Goal: Ask a question: Seek information or help from site administrators or community

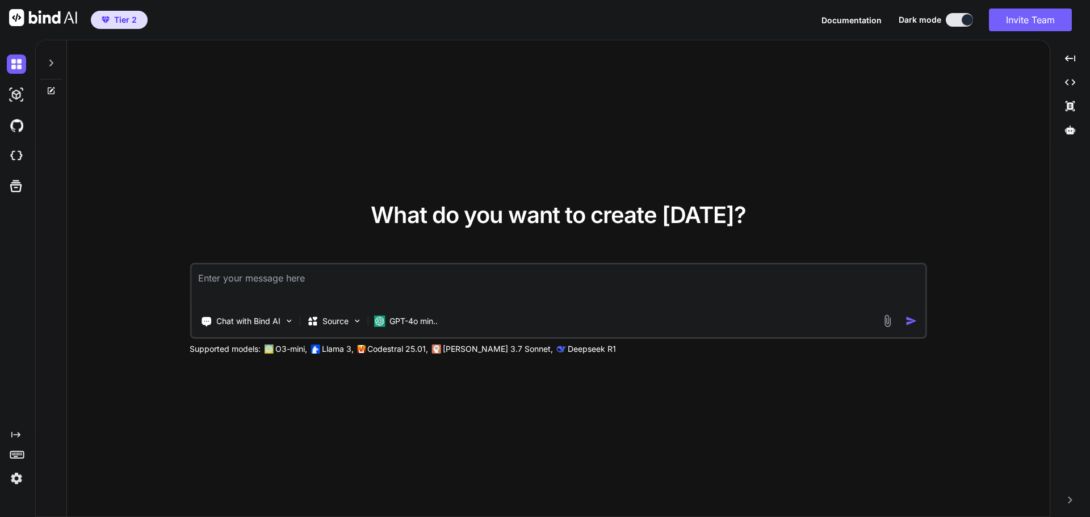
click at [49, 90] on icon at bounding box center [51, 90] width 9 height 9
click at [51, 61] on icon at bounding box center [51, 63] width 4 height 7
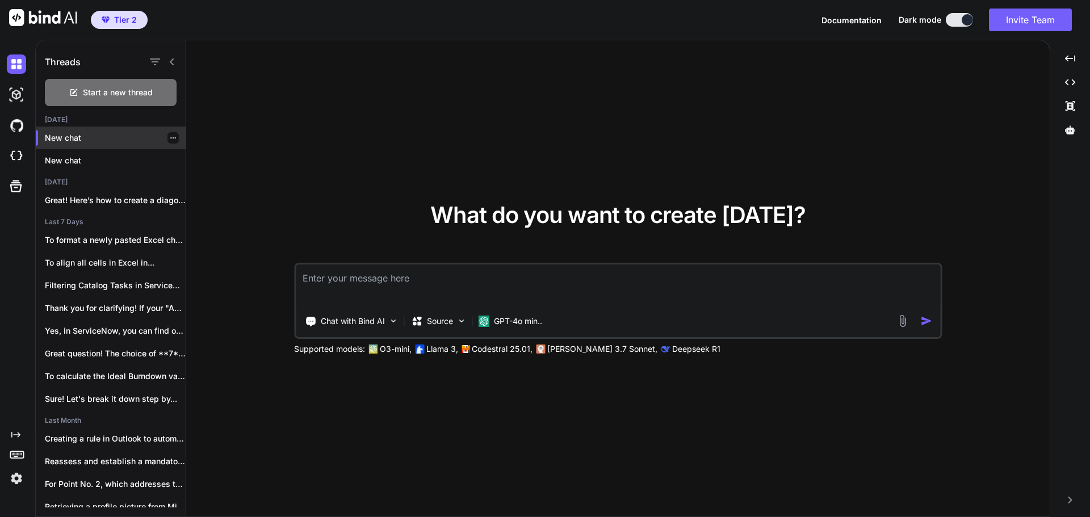
click at [76, 136] on p "New chat" at bounding box center [115, 137] width 141 height 11
type textarea "x"
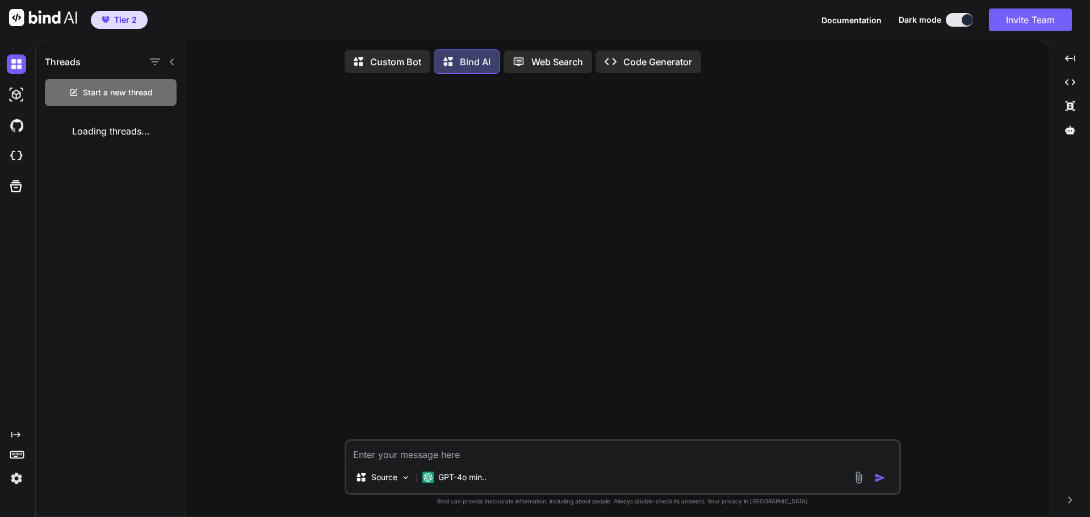
click at [478, 453] on textarea at bounding box center [622, 451] width 553 height 20
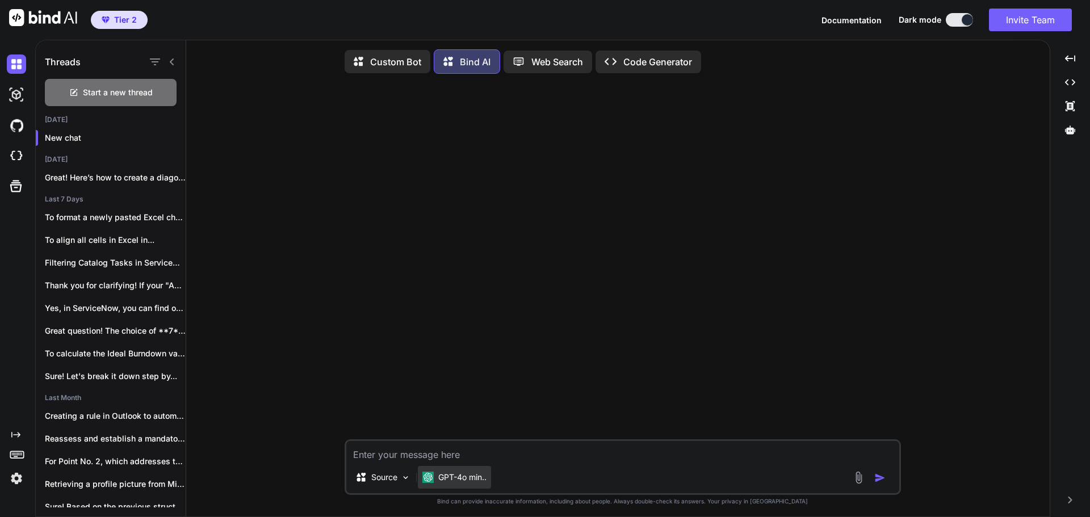
click at [484, 476] on p "GPT-4o min.." at bounding box center [462, 477] width 48 height 11
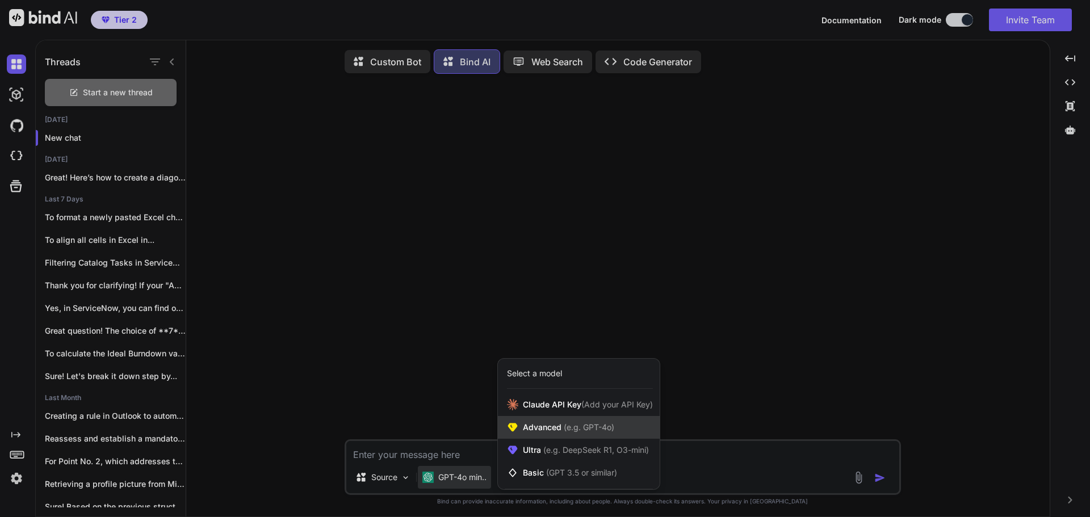
click at [588, 423] on div "Advanced (e.g. GPT-4o)" at bounding box center [579, 427] width 162 height 23
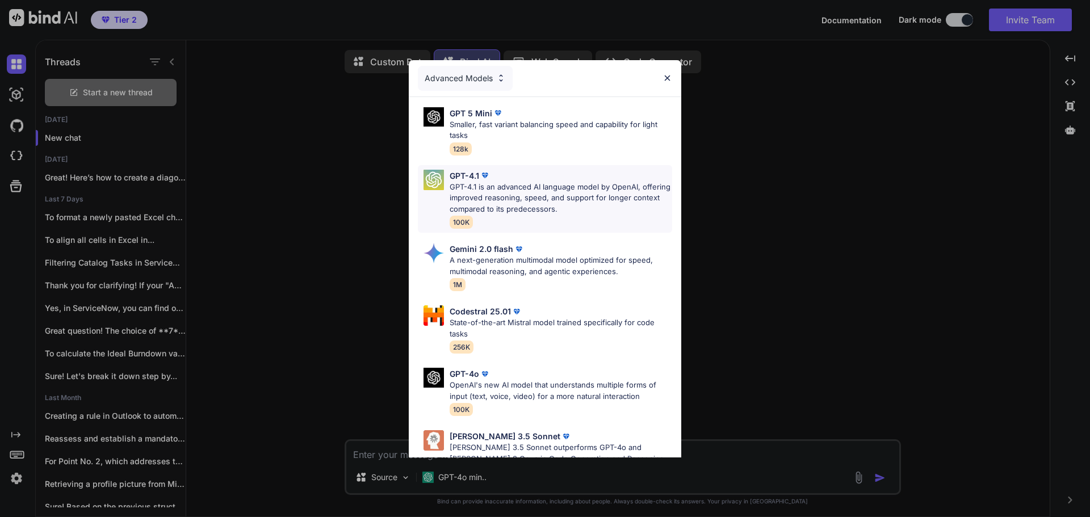
click at [537, 187] on p "GPT-4.1 is an advanced AI language model by OpenAI, offering improved reasoning…" at bounding box center [560, 198] width 222 height 33
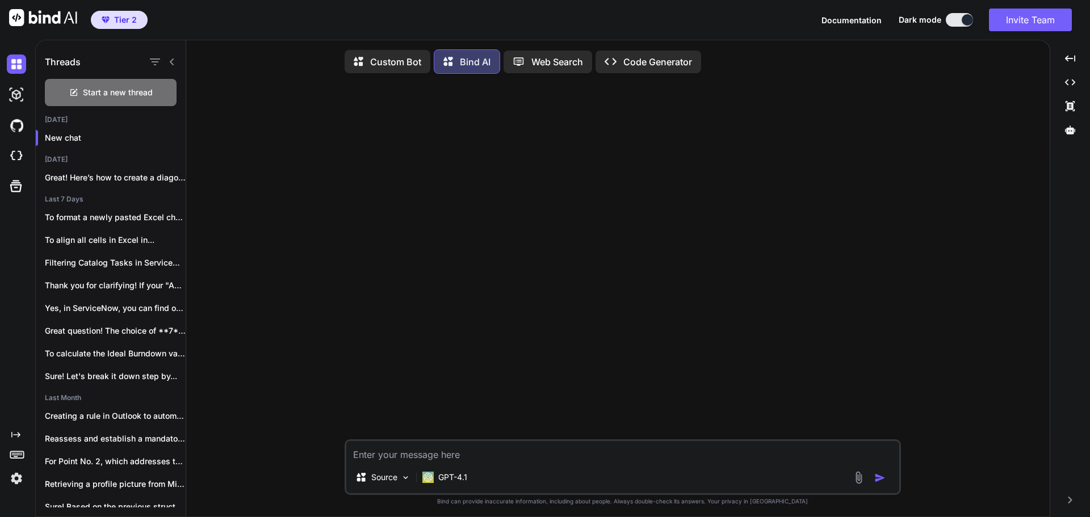
click at [507, 451] on textarea at bounding box center [622, 451] width 553 height 20
type textarea "In Excel I have a Scattered Bar graph. I have a marker line (horizontal). I wan…"
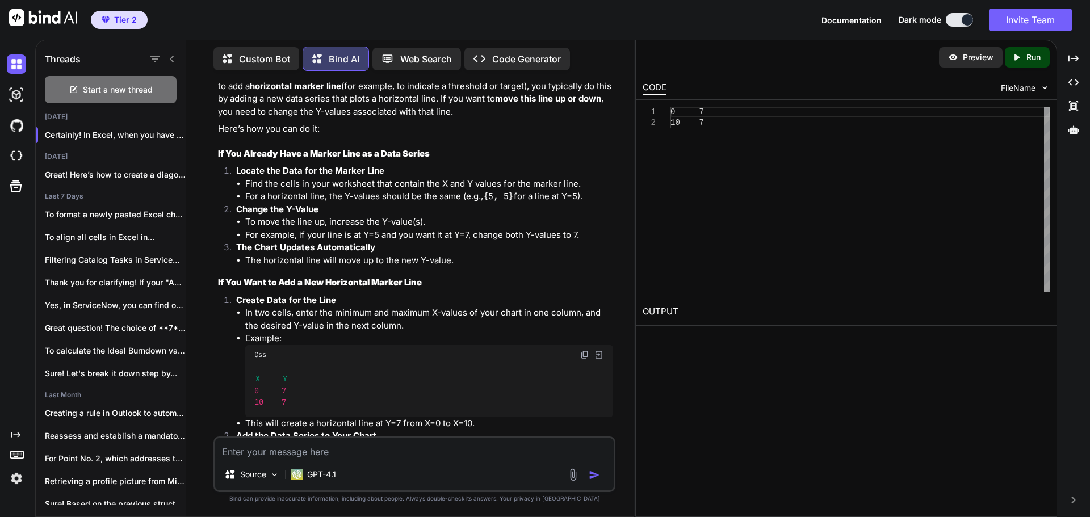
scroll to position [114, 0]
